Goal: Information Seeking & Learning: Learn about a topic

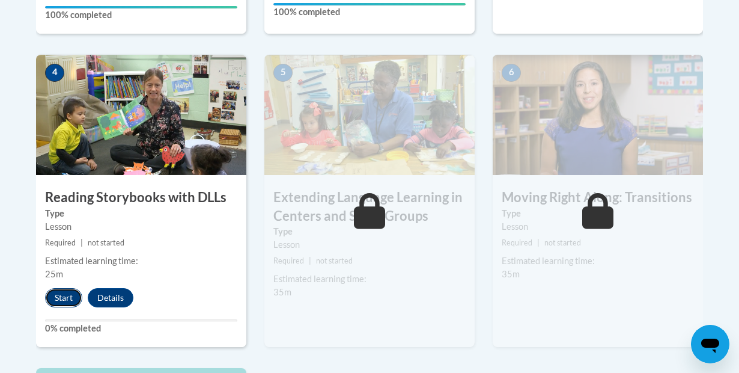
click at [56, 297] on button "Start" at bounding box center [63, 297] width 37 height 19
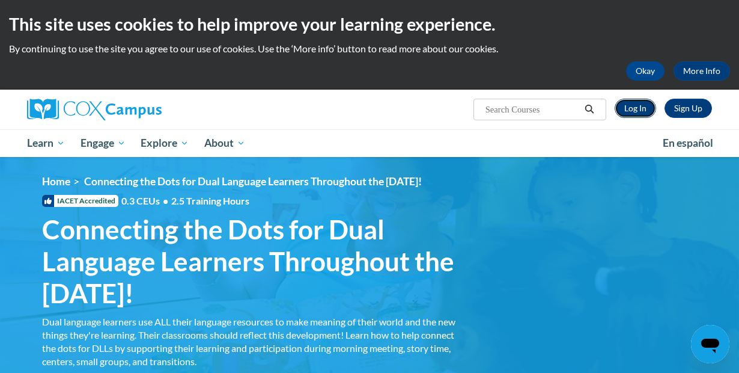
click at [637, 107] on link "Log In" at bounding box center [635, 108] width 41 height 19
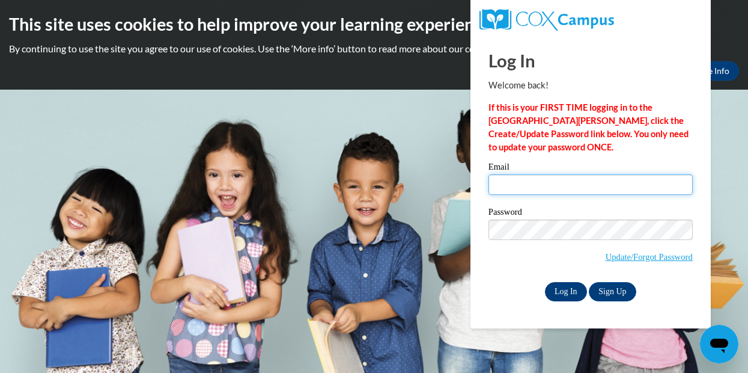
type input "[EMAIL_ADDRESS][DOMAIN_NAME]"
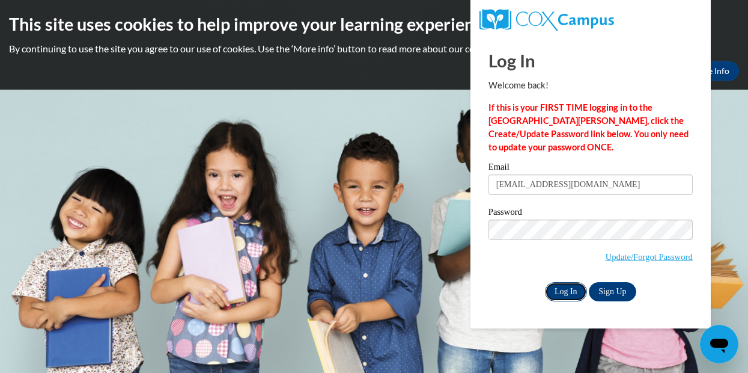
click at [565, 290] on input "Log In" at bounding box center [566, 291] width 42 height 19
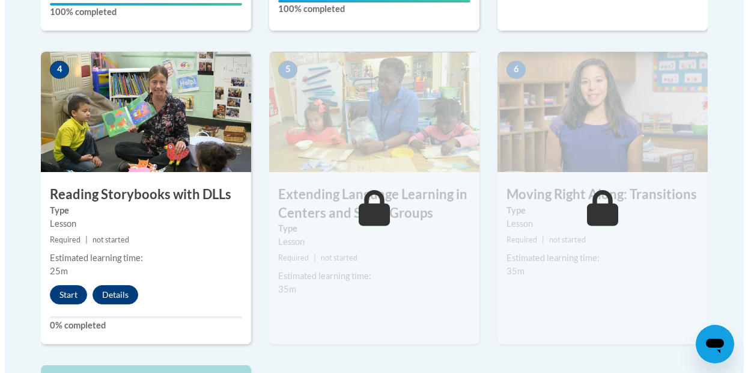
scroll to position [742, 0]
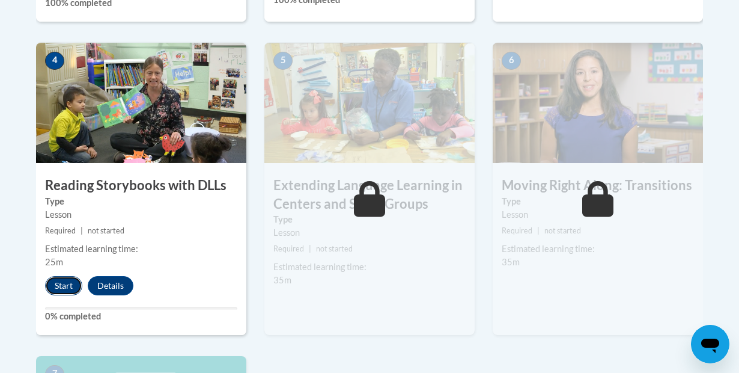
click at [58, 278] on button "Start" at bounding box center [63, 285] width 37 height 19
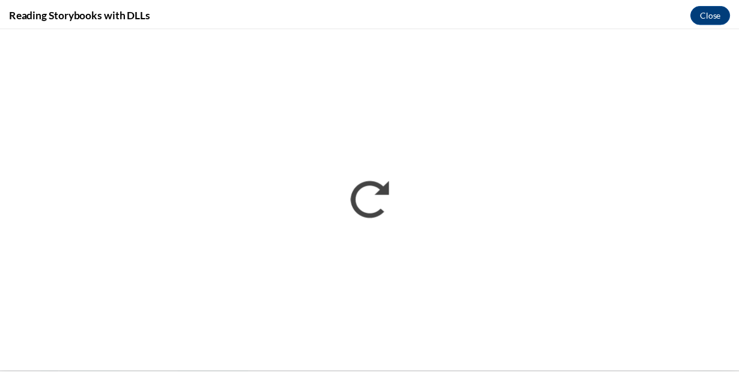
scroll to position [0, 0]
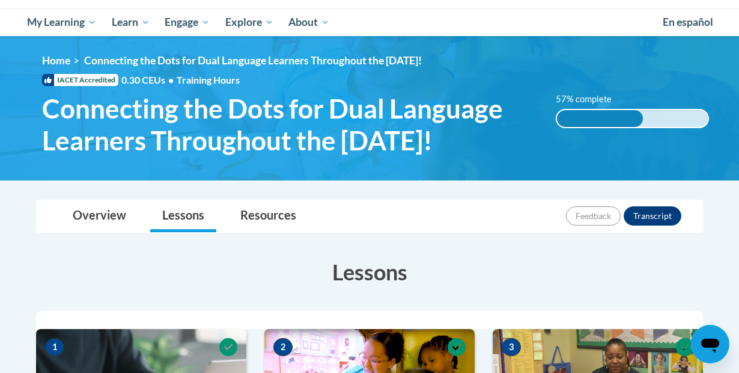
scroll to position [109, 0]
